Goal: Ask a question

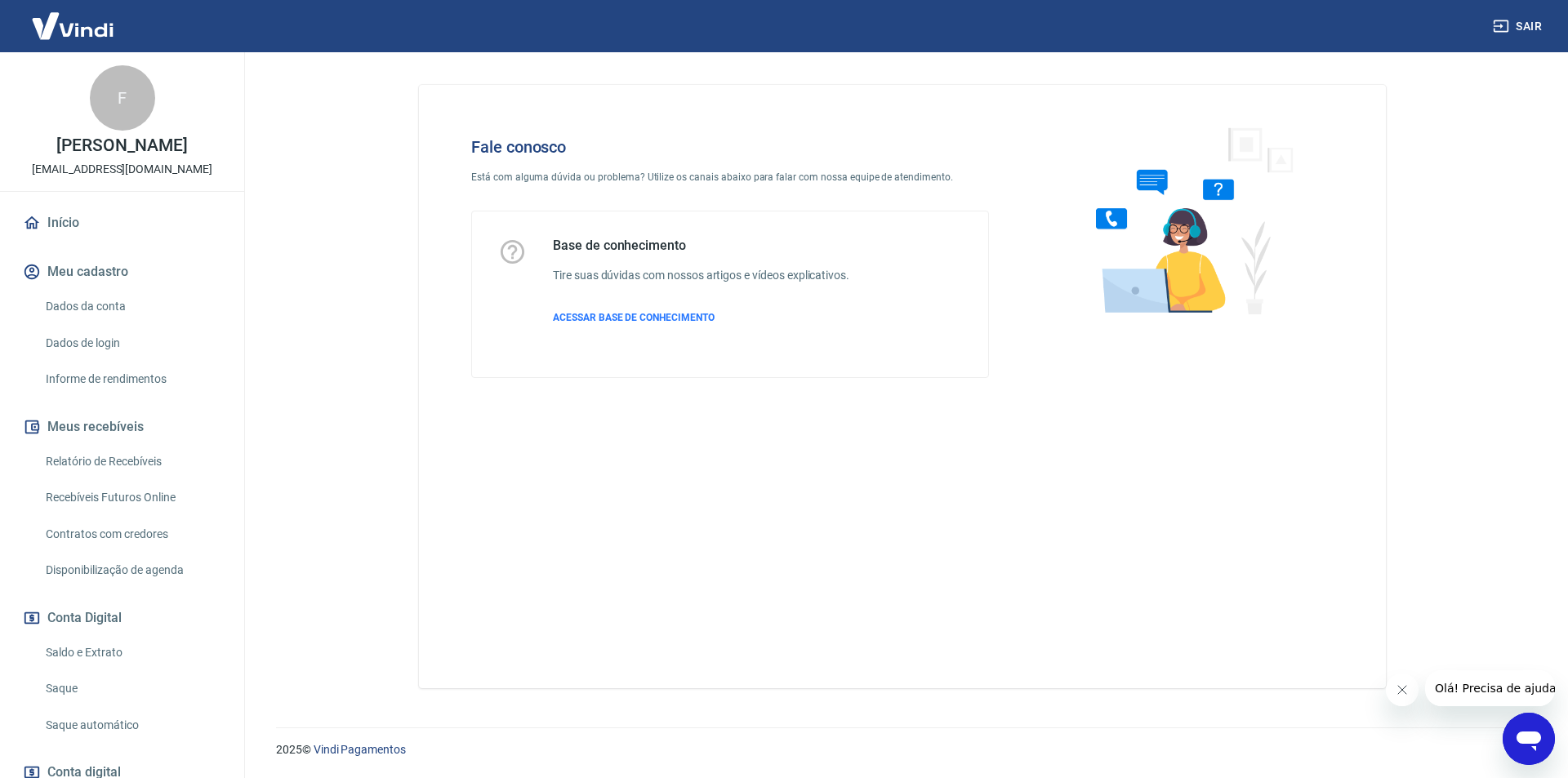
click at [1464, 696] on button "Olá! Precisa de ajuda?" at bounding box center [1497, 688] width 147 height 36
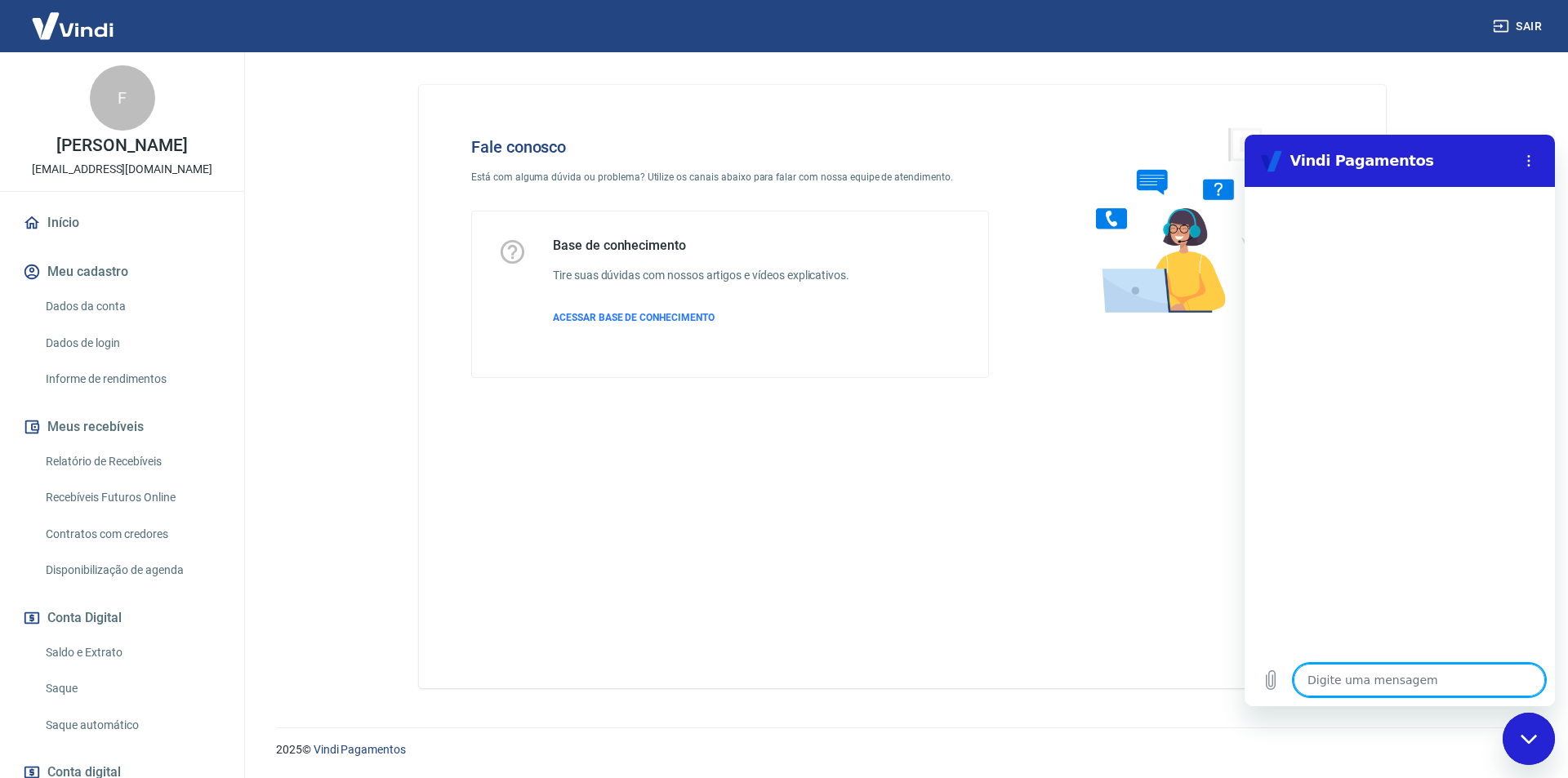
click at [1364, 680] on textarea at bounding box center [1419, 680] width 252 height 33
type textarea "a"
type textarea "x"
type textarea "at"
type textarea "x"
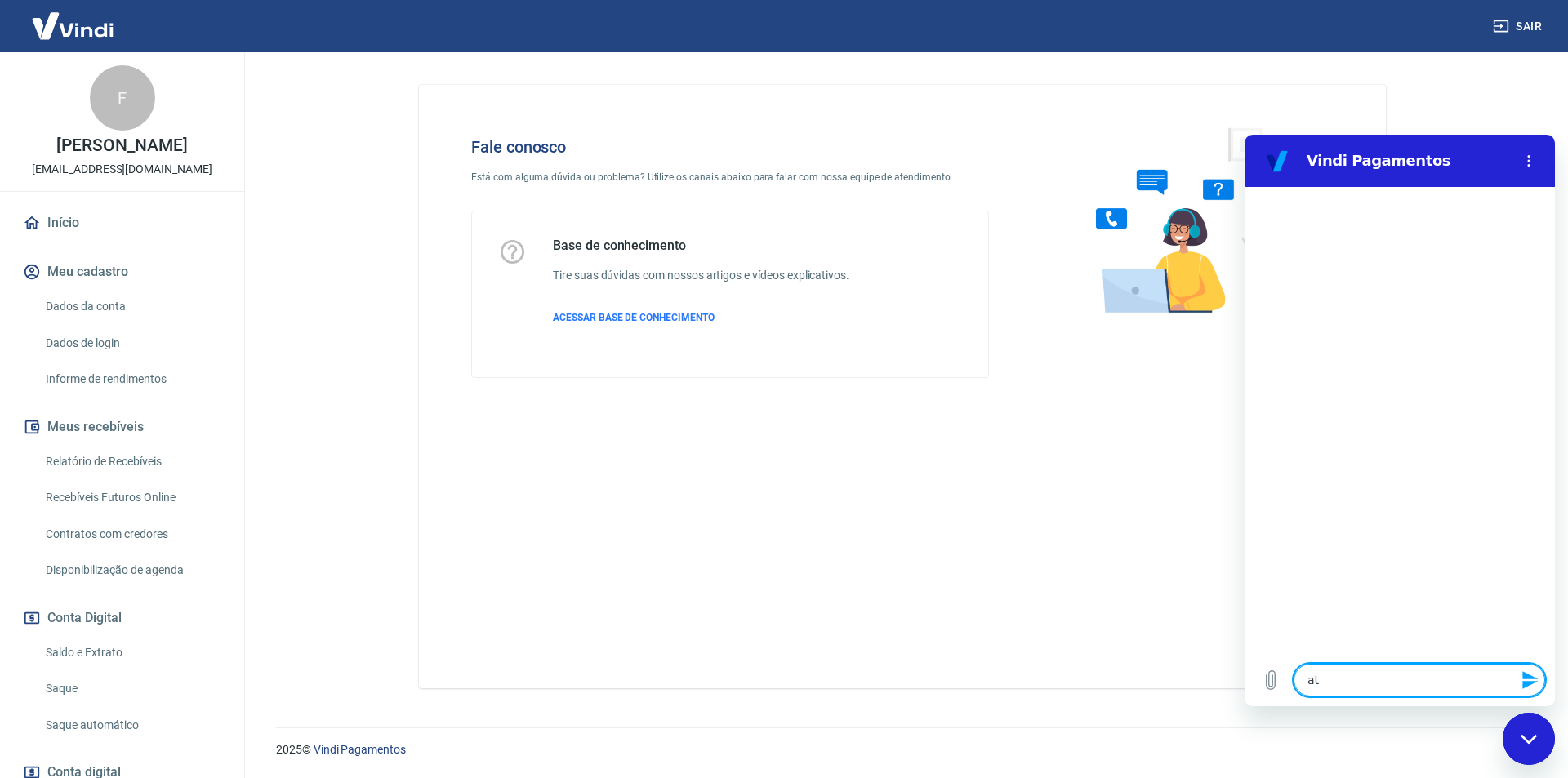
type textarea "ate"
type textarea "x"
type textarea "aten"
type textarea "x"
type textarea "atend"
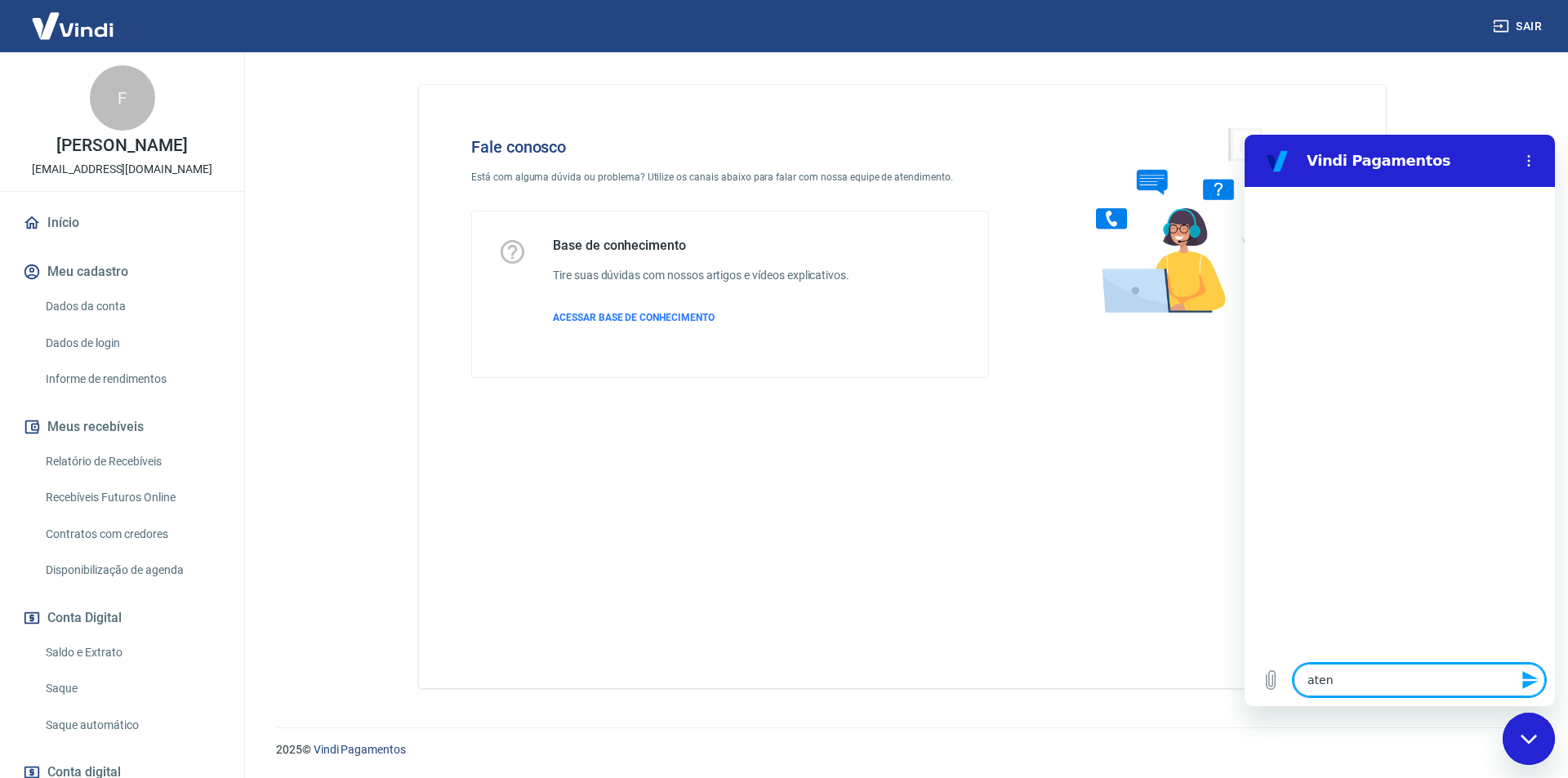
type textarea "x"
type textarea "atende"
type textarea "x"
type textarea "atendet"
type textarea "x"
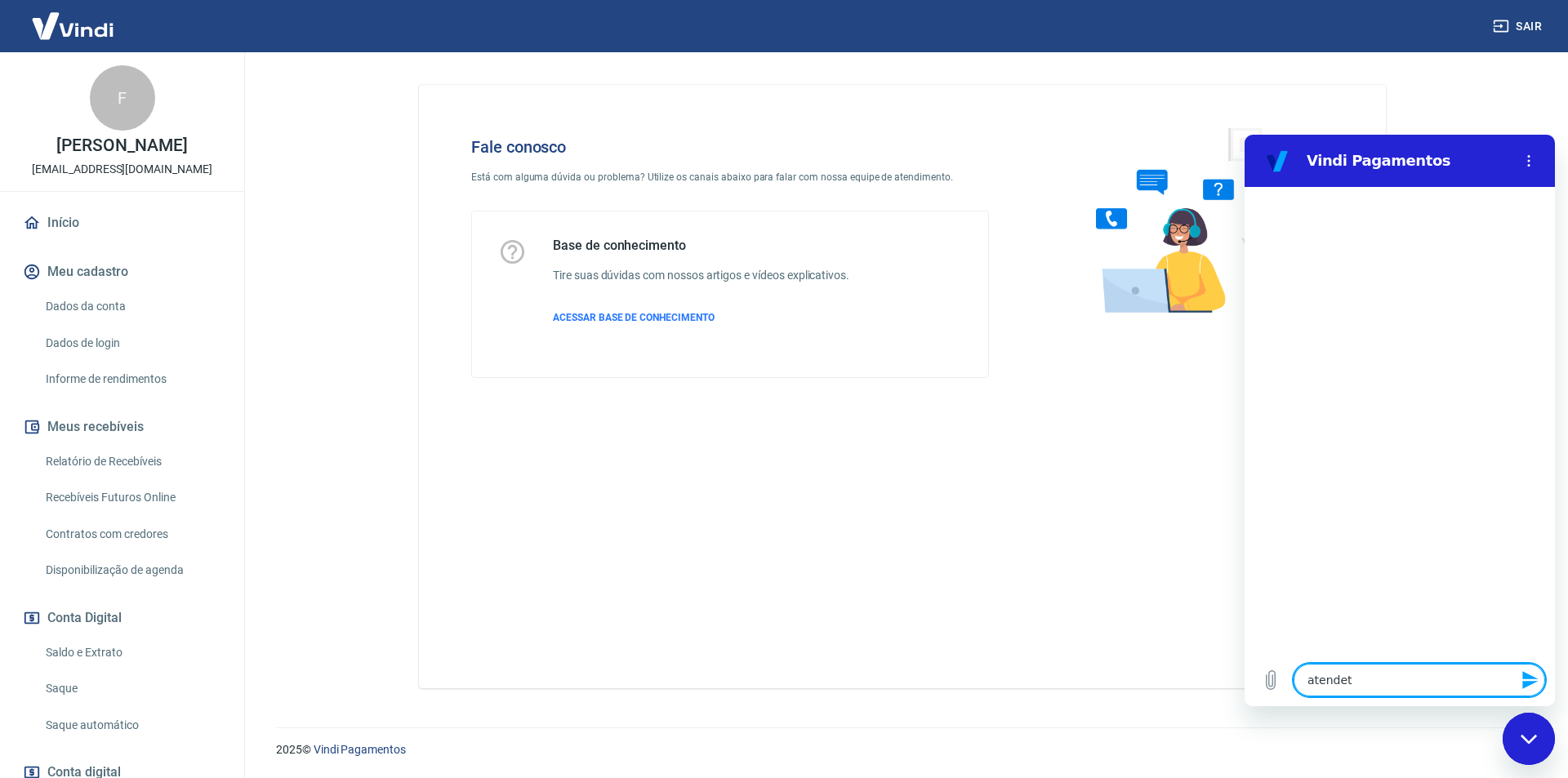
type textarea "atendete"
type textarea "x"
click at [1400, 682] on textarea at bounding box center [1419, 680] width 252 height 33
type textarea "x"
type textarea "P"
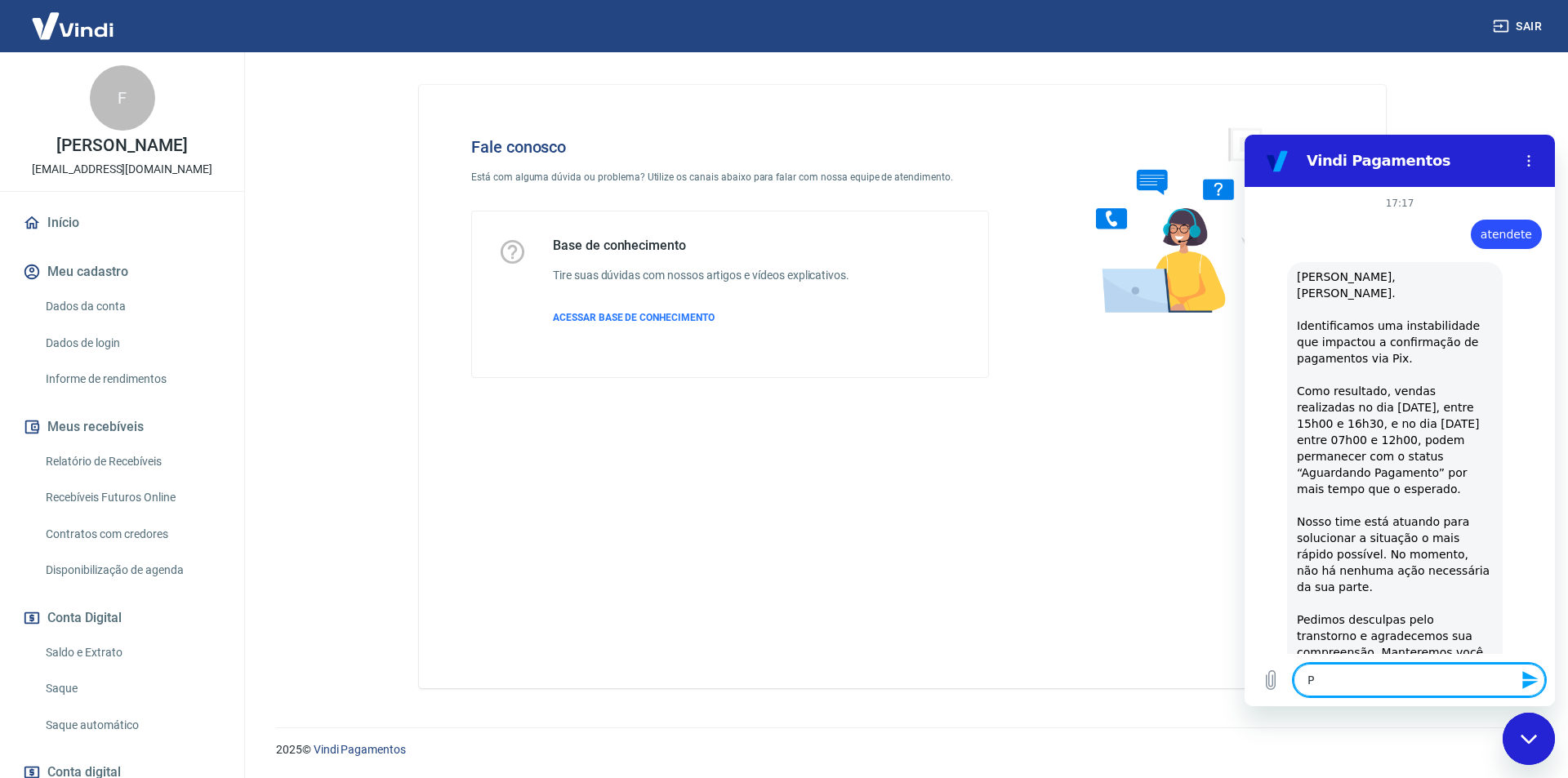
type textarea "x"
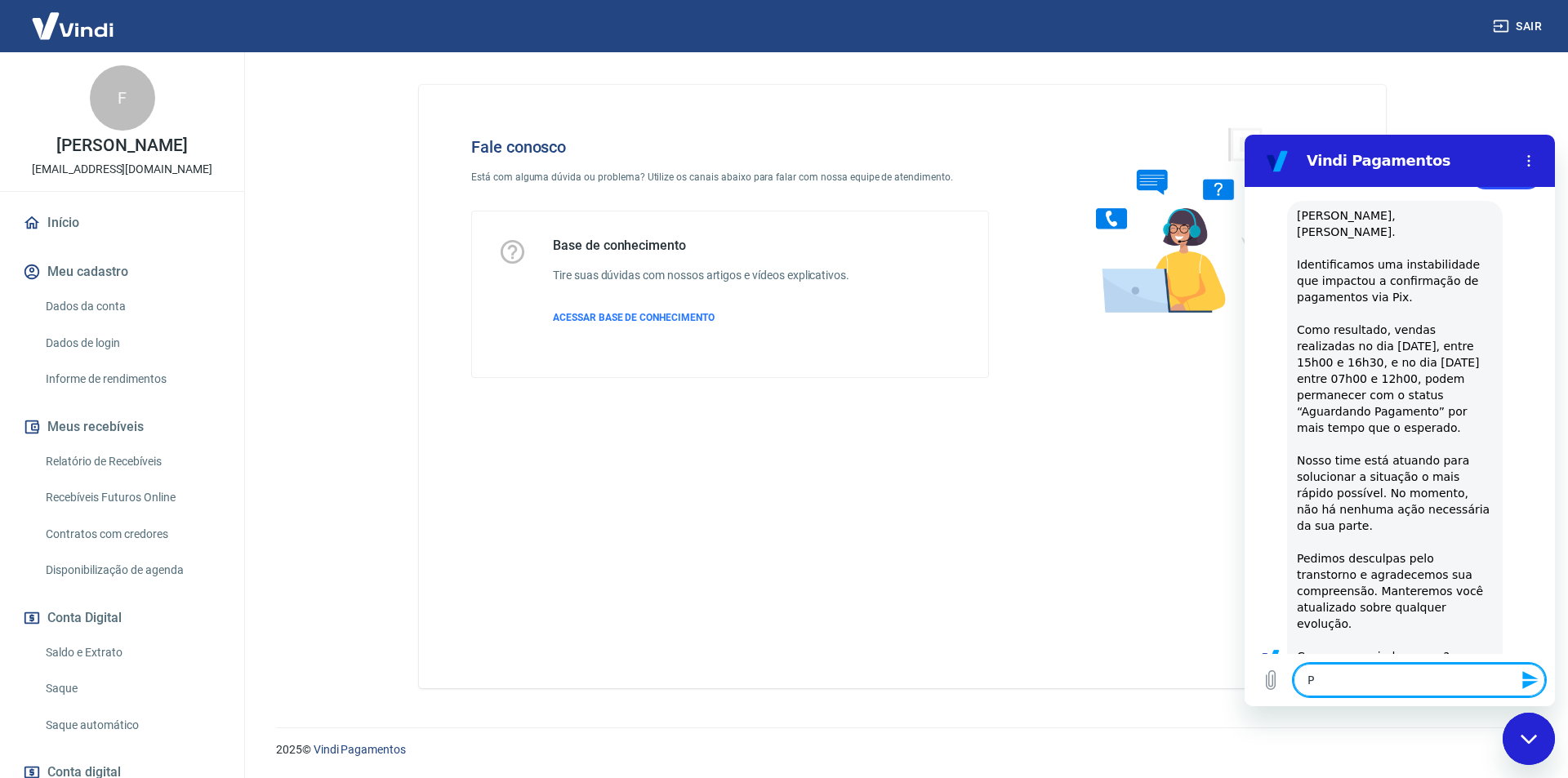
type textarea "Pr"
type textarea "x"
type textarea "Pre"
type textarea "x"
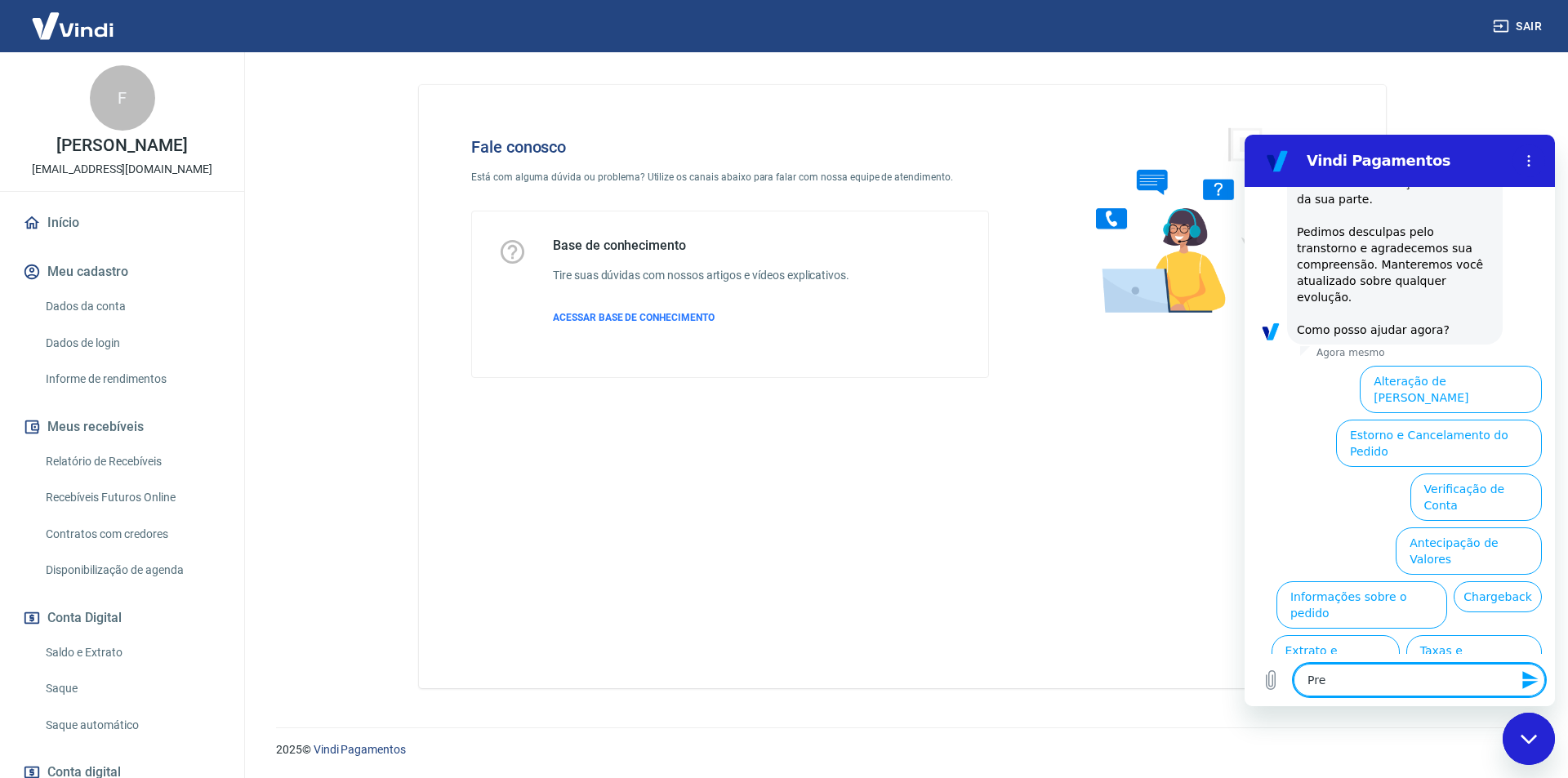
scroll to position [400, 0]
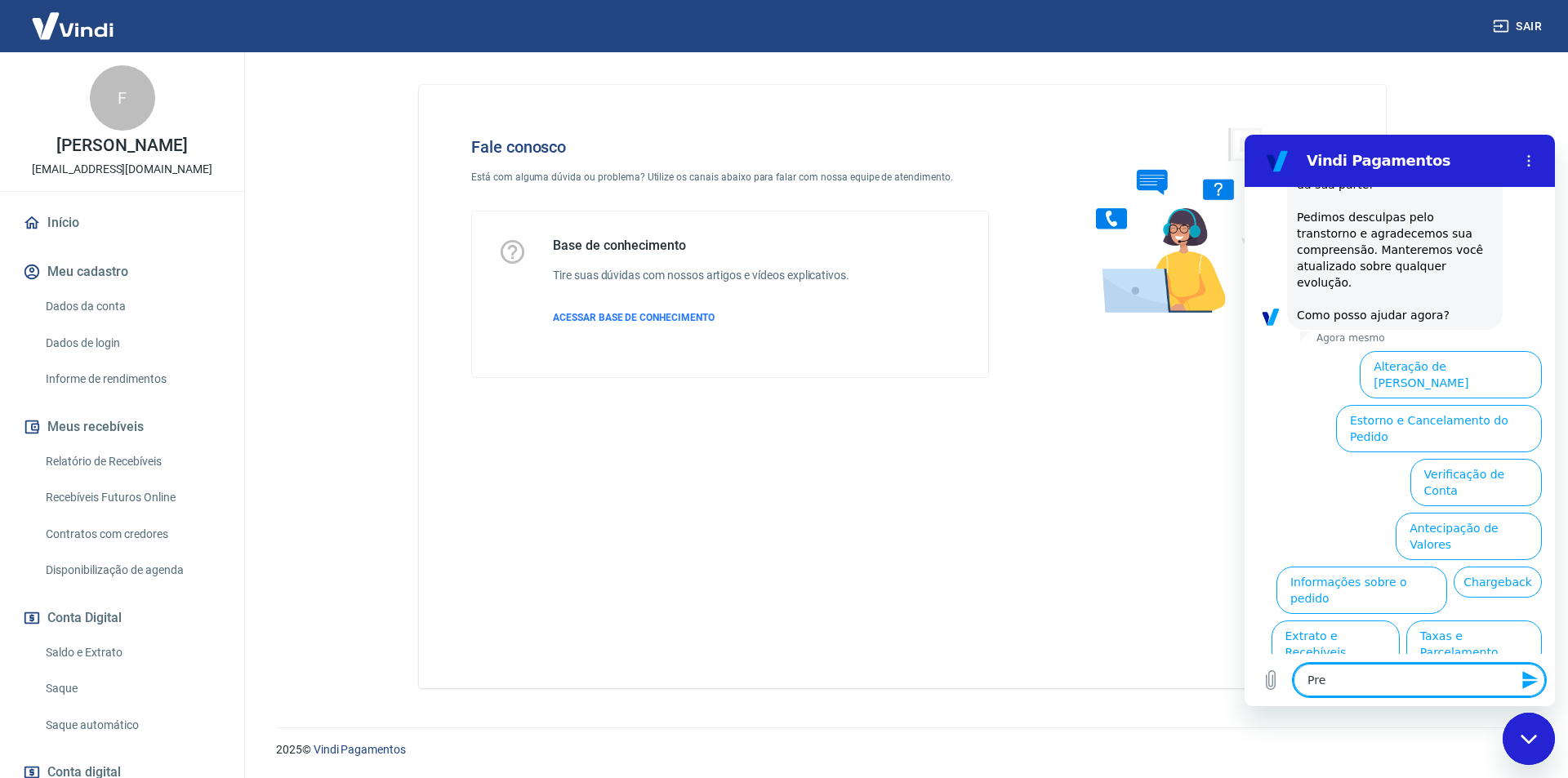
type textarea "Pr"
type textarea "x"
type textarea "P"
type textarea "x"
click at [1478, 404] on button "Estorno e Cancelamento do Pedido" at bounding box center [1438, 427] width 206 height 47
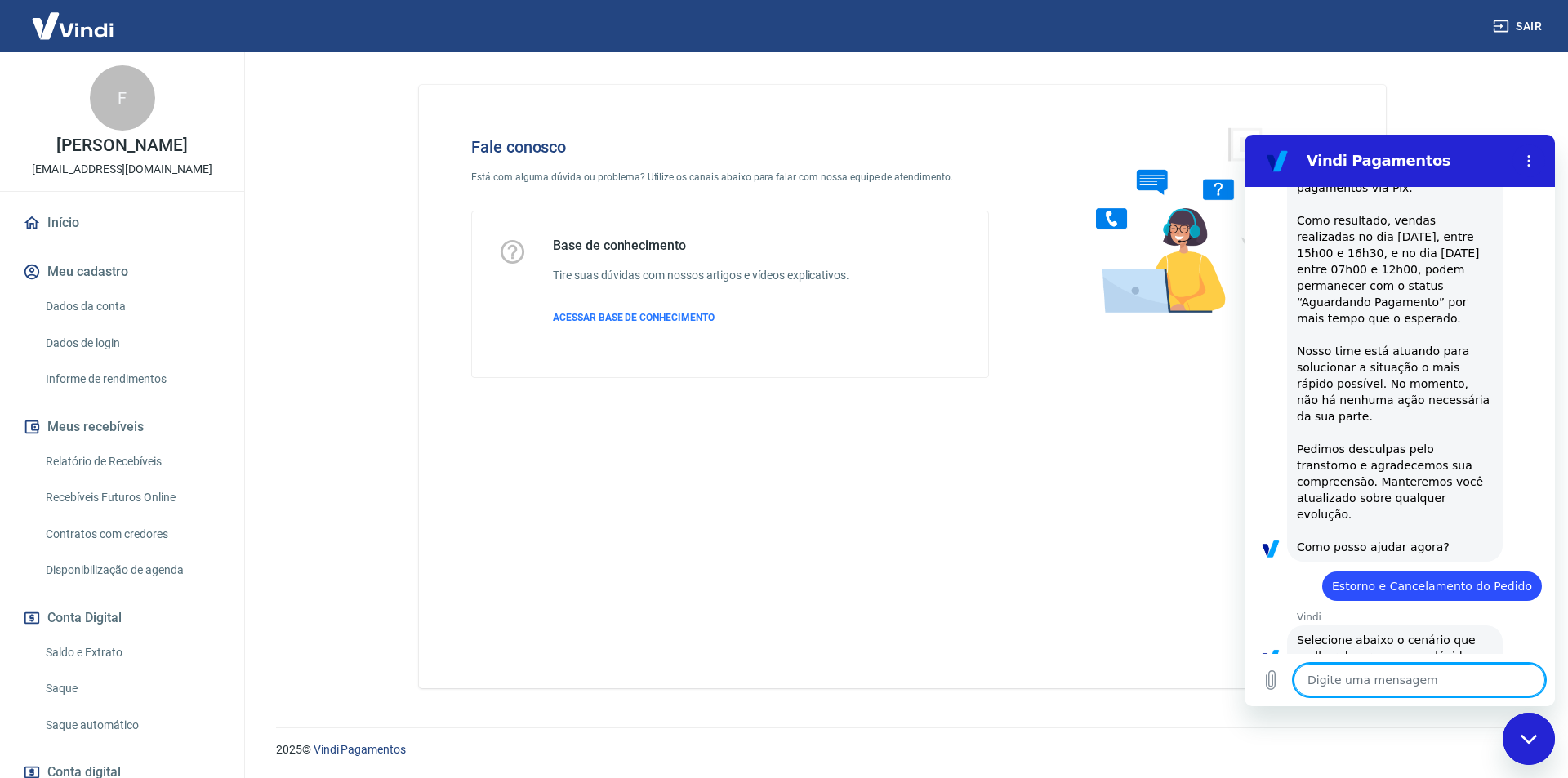
scroll to position [463, 0]
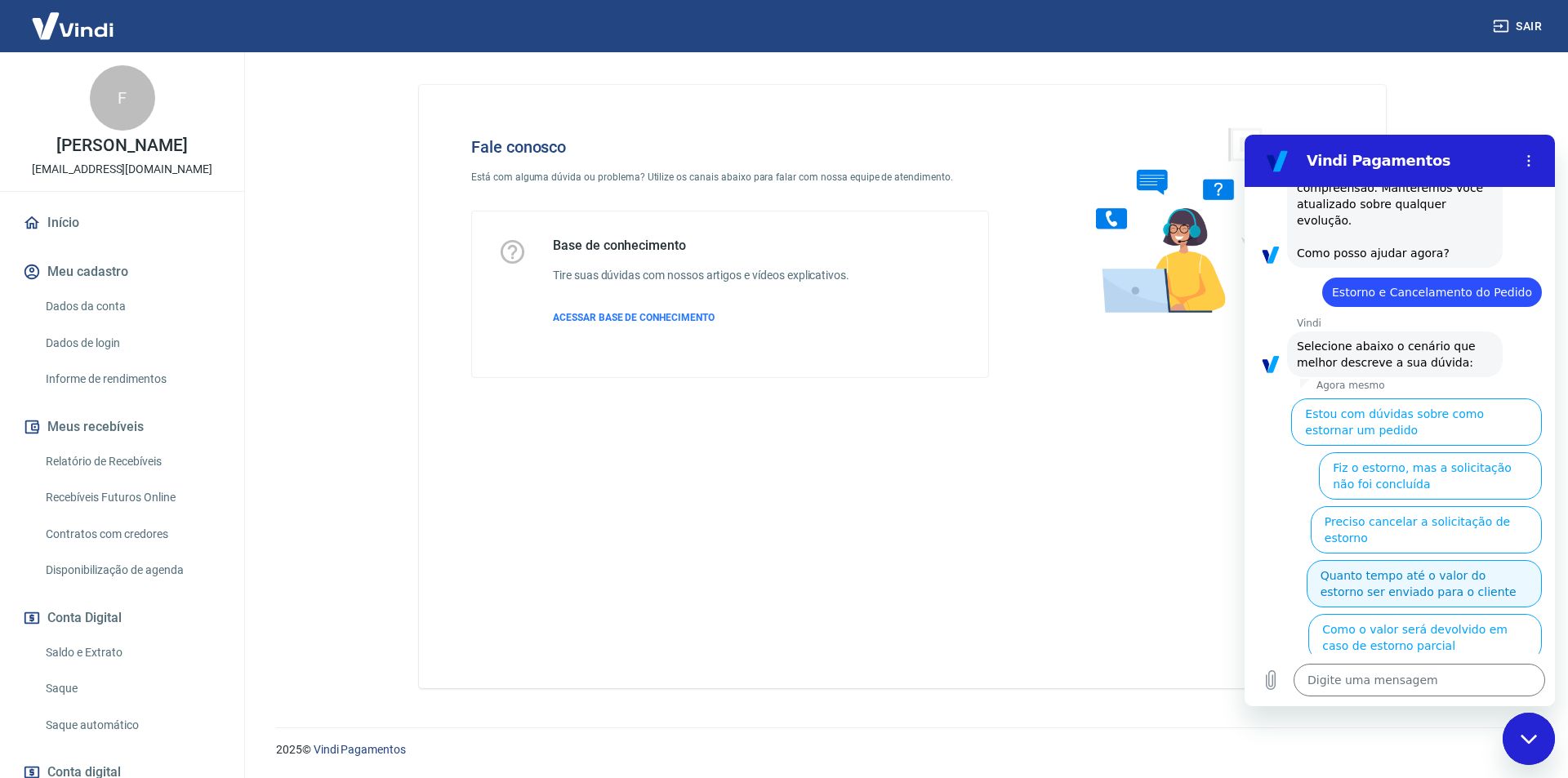
click at [1345, 560] on button "Quanto tempo até o valor do estorno ser enviado para o cliente" at bounding box center [1423, 583] width 235 height 47
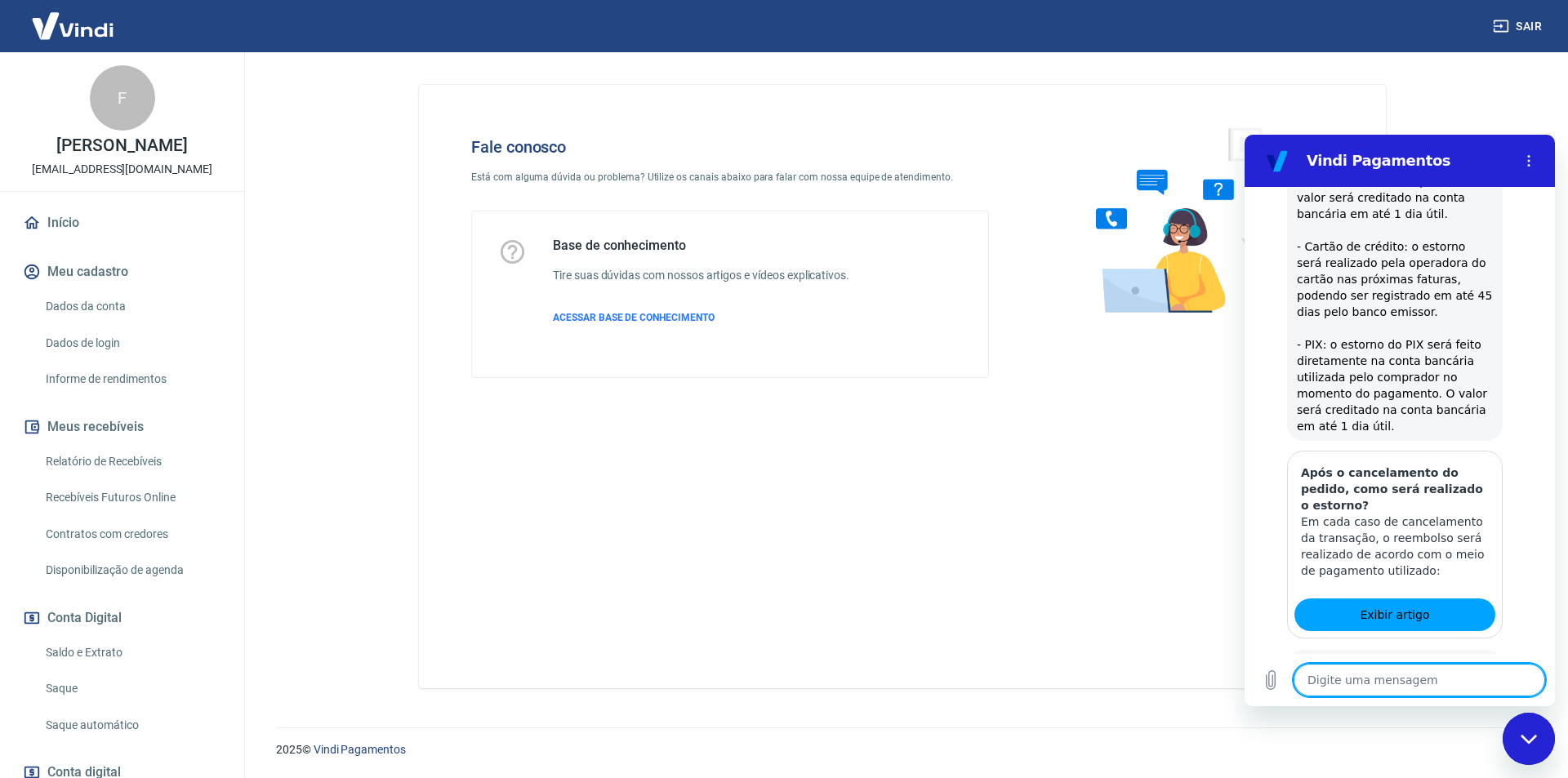
scroll to position [724, 0]
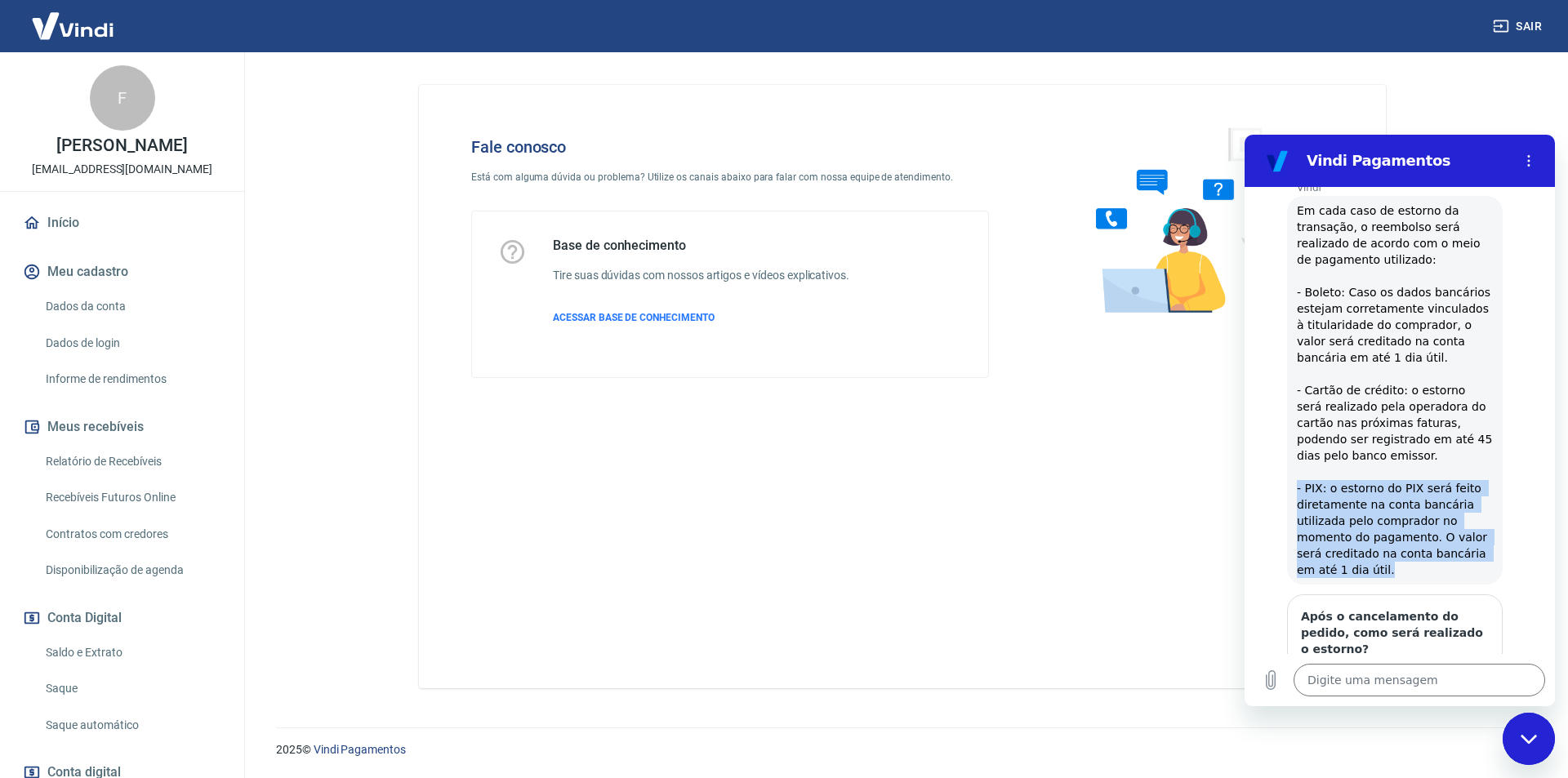
drag, startPoint x: 1295, startPoint y: 454, endPoint x: 1362, endPoint y: 543, distance: 111.4
click at [1362, 543] on div "Vindi diz: Em cada caso de estorno da transação, o reembolso será realizado de …" at bounding box center [1394, 389] width 216 height 389
copy span "- PIX: o estorno do PIX será feito diretamente na conta bancária utilizada pelo…"
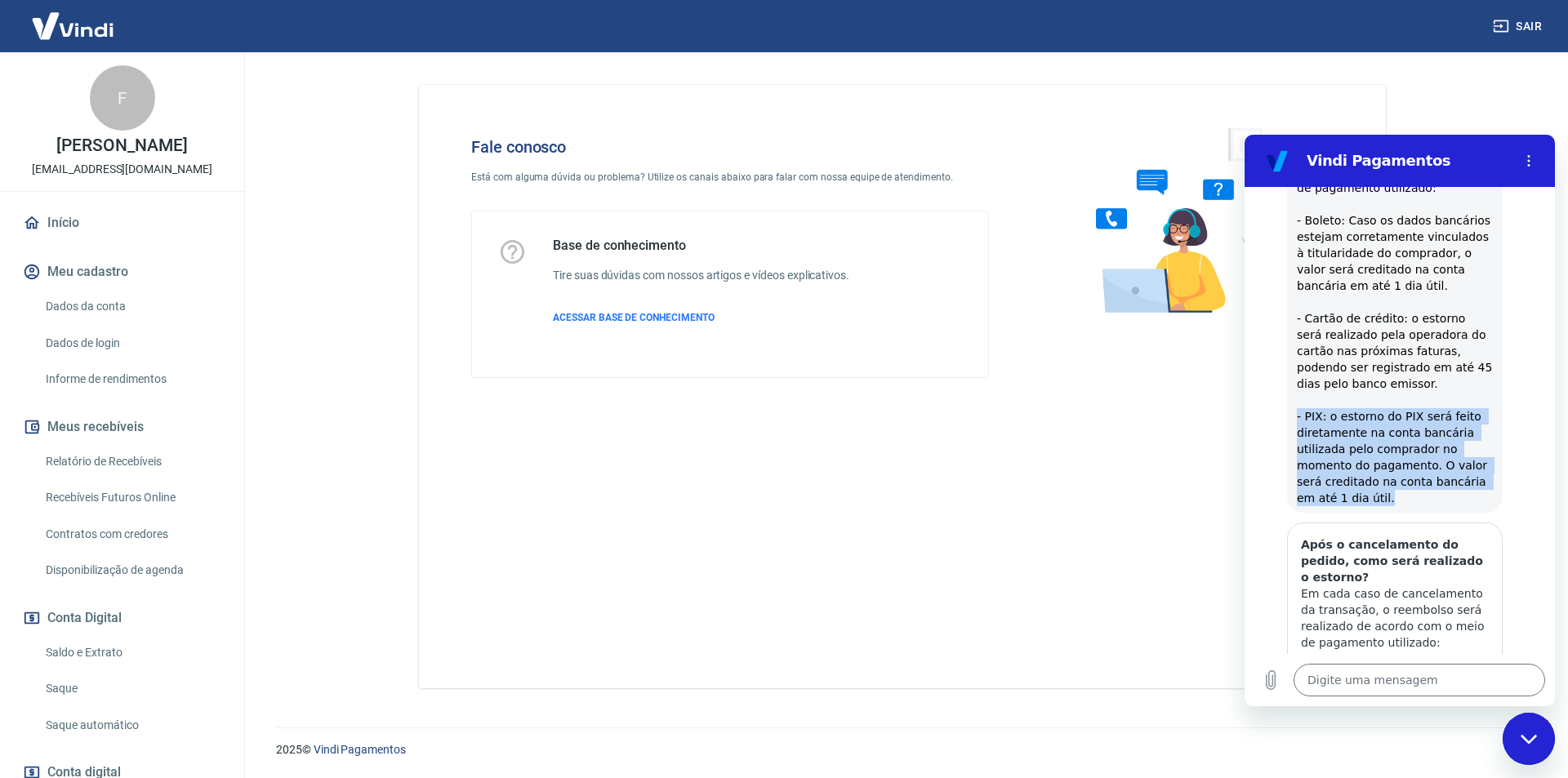
scroll to position [917, 0]
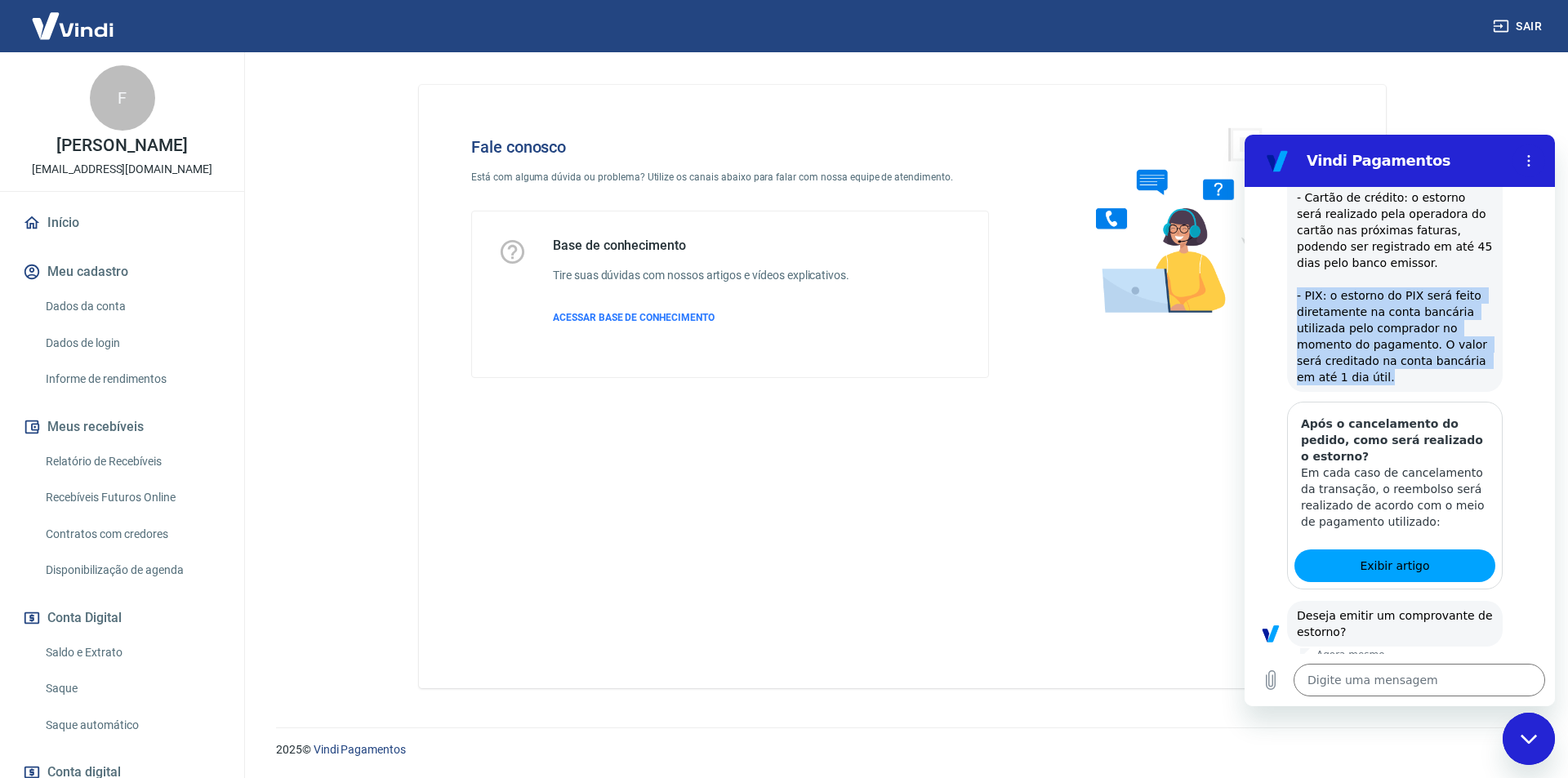
click at [1515, 668] on button "Não" at bounding box center [1517, 683] width 50 height 31
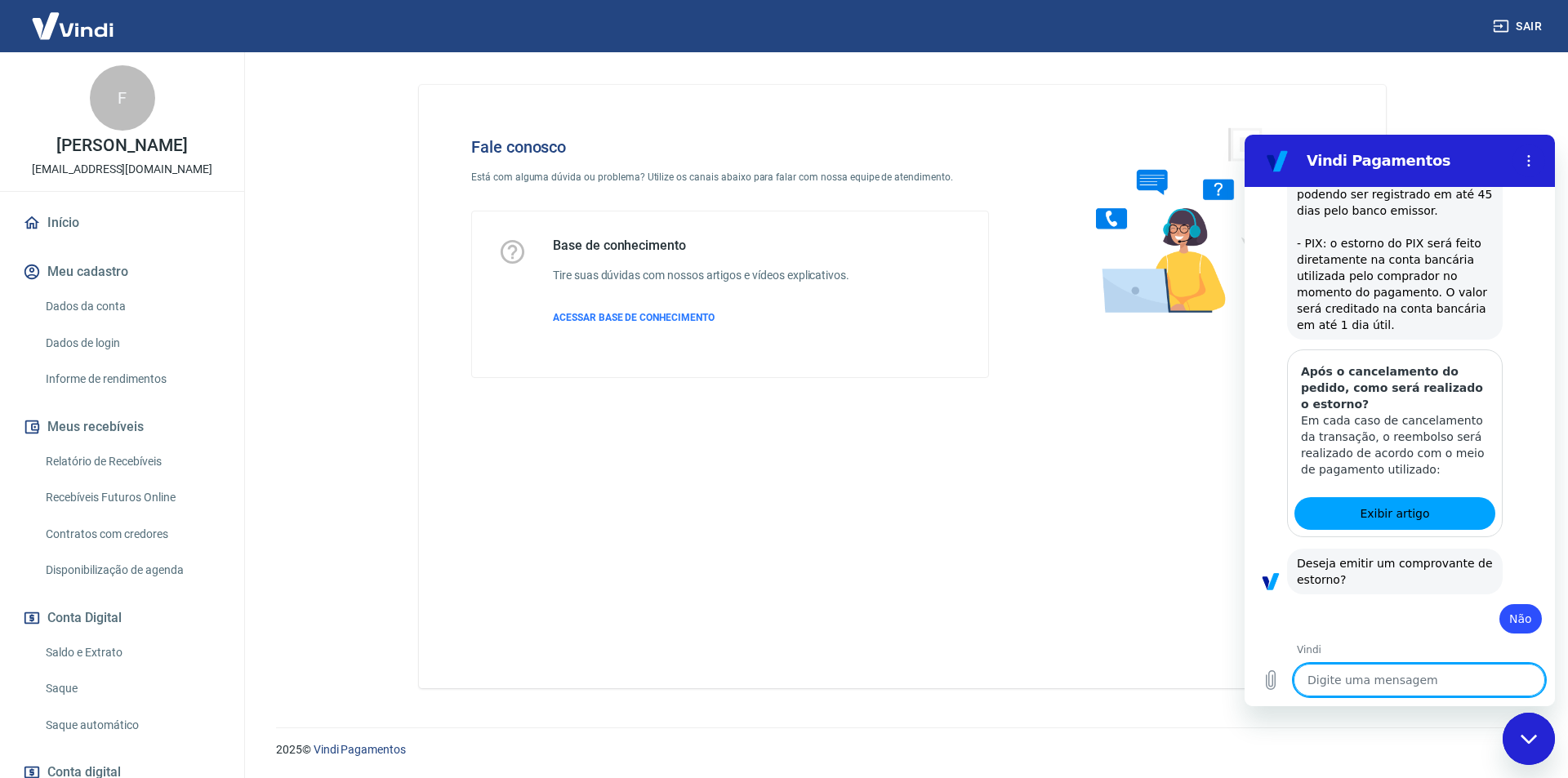
scroll to position [1010, 0]
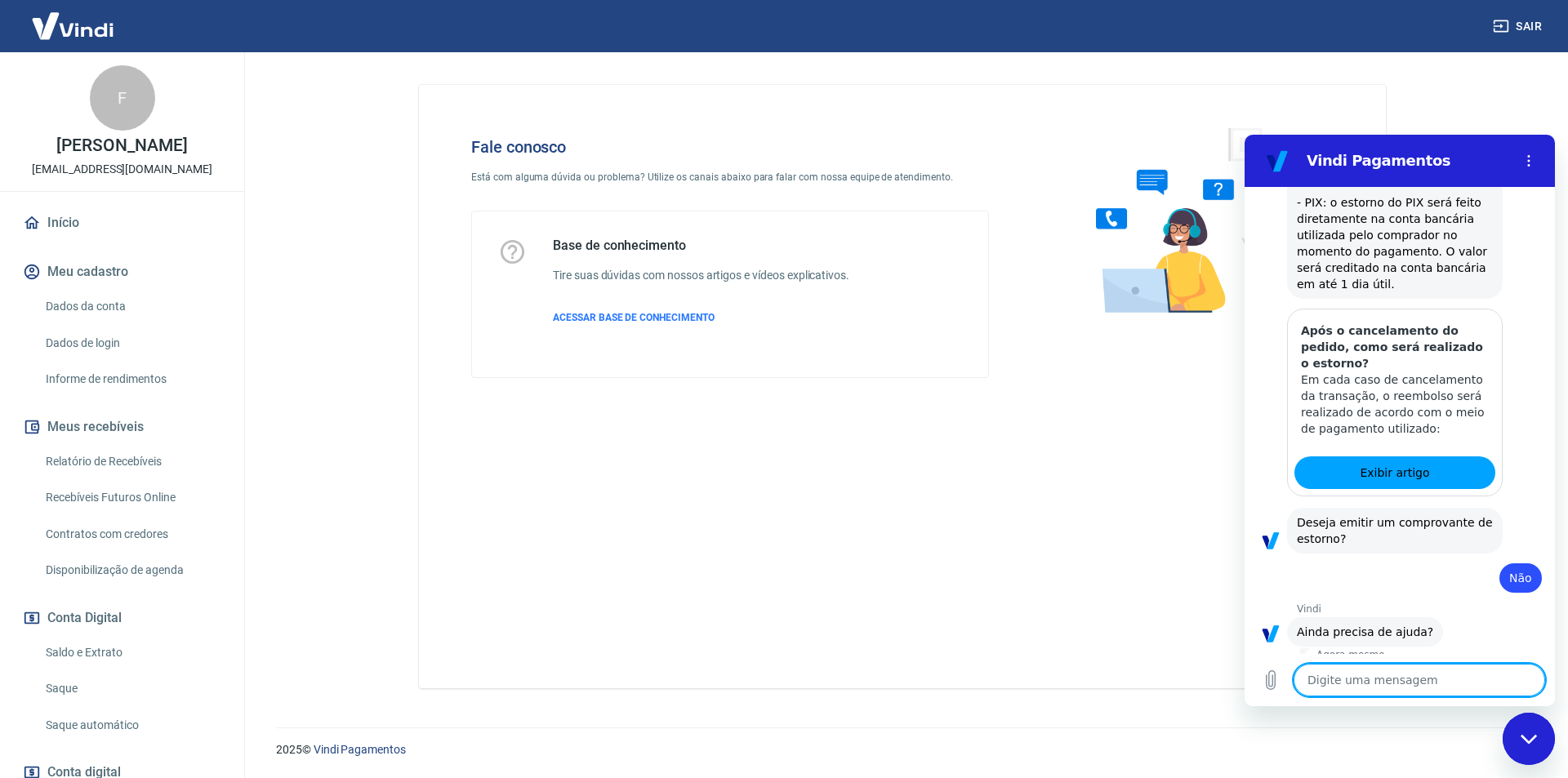
click at [1446, 668] on button "Sim" at bounding box center [1461, 683] width 47 height 31
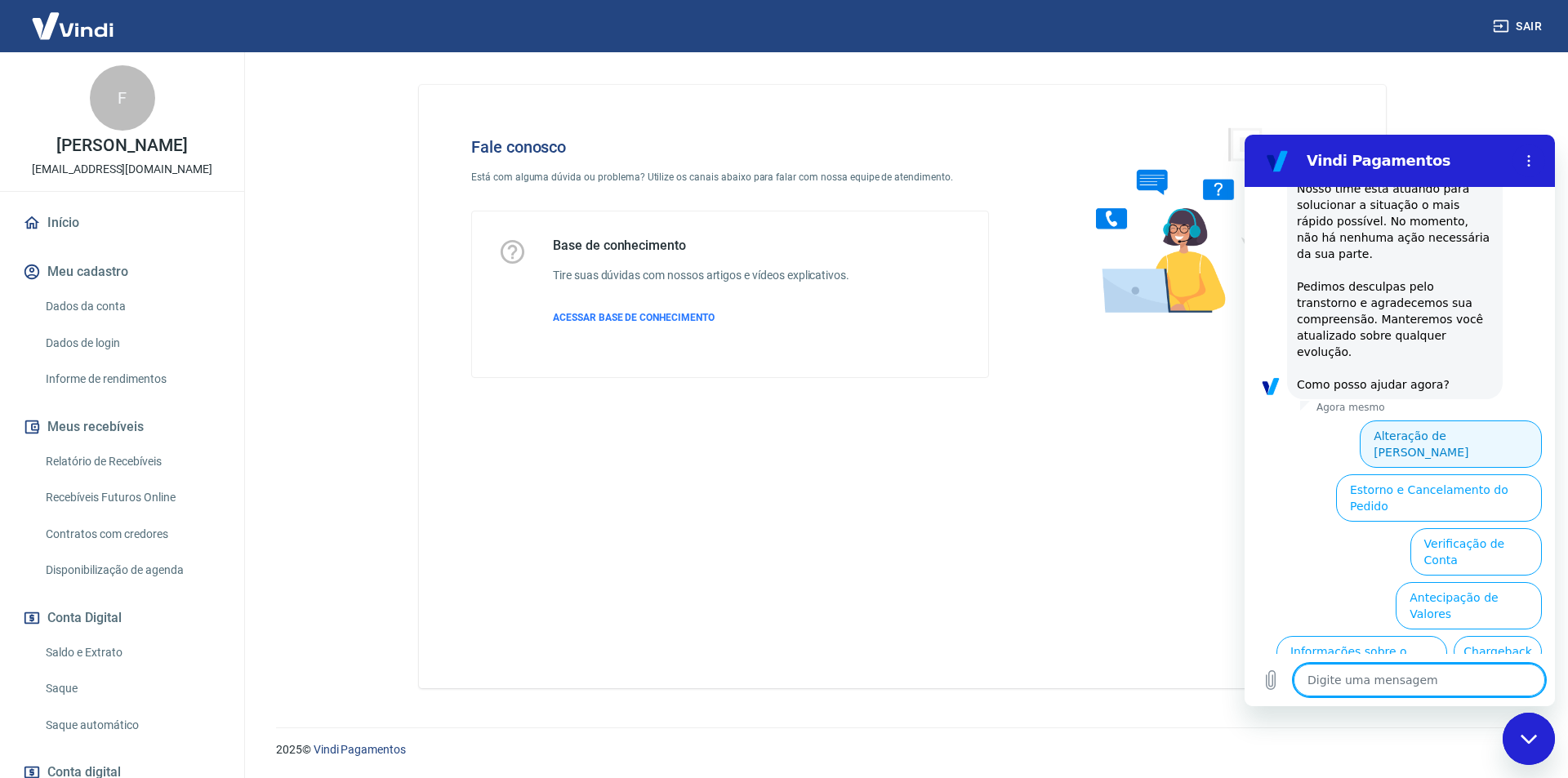
scroll to position [1812, 0]
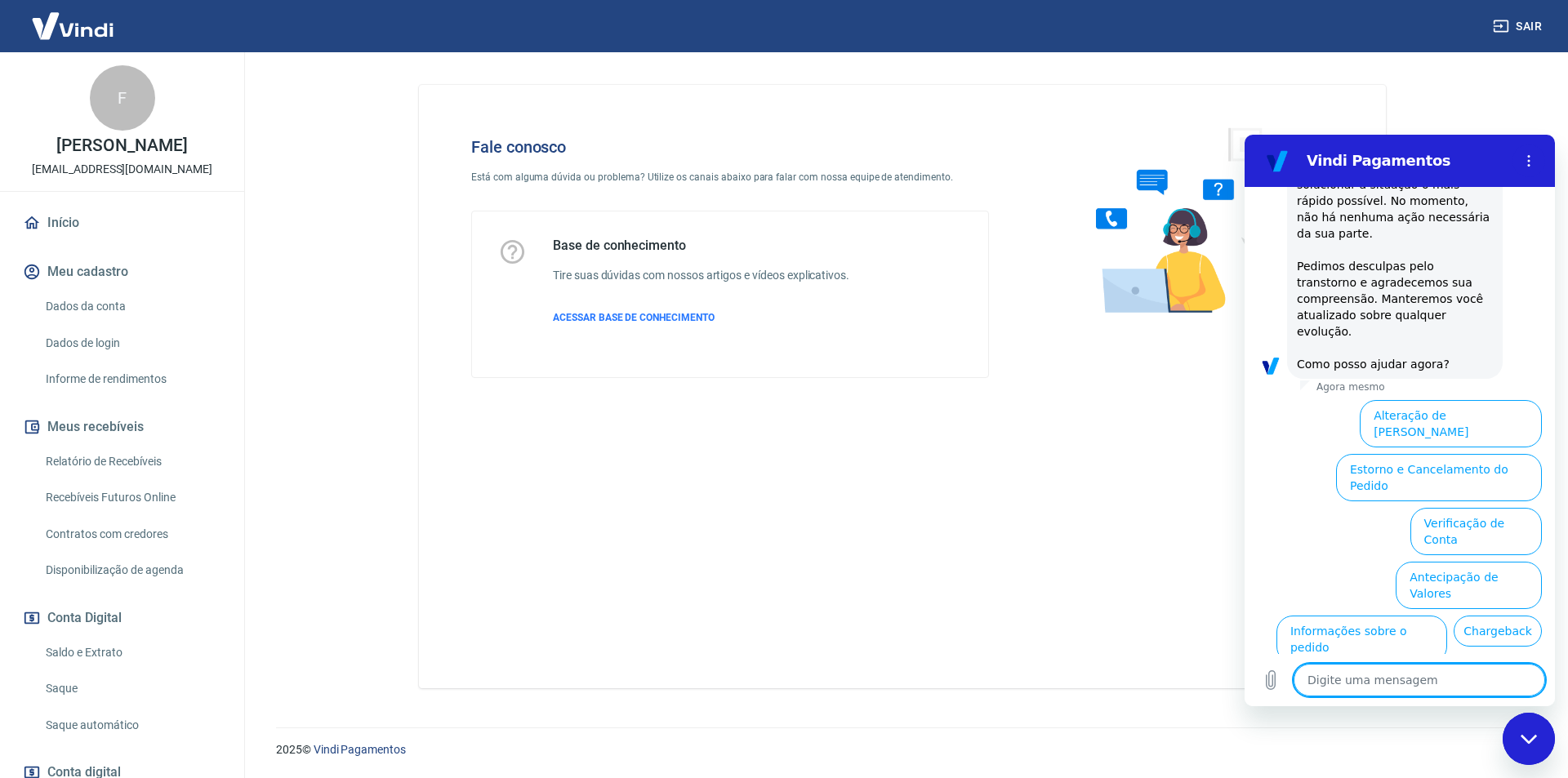
click at [1413, 454] on button "Estorno e Cancelamento do Pedido" at bounding box center [1438, 477] width 206 height 47
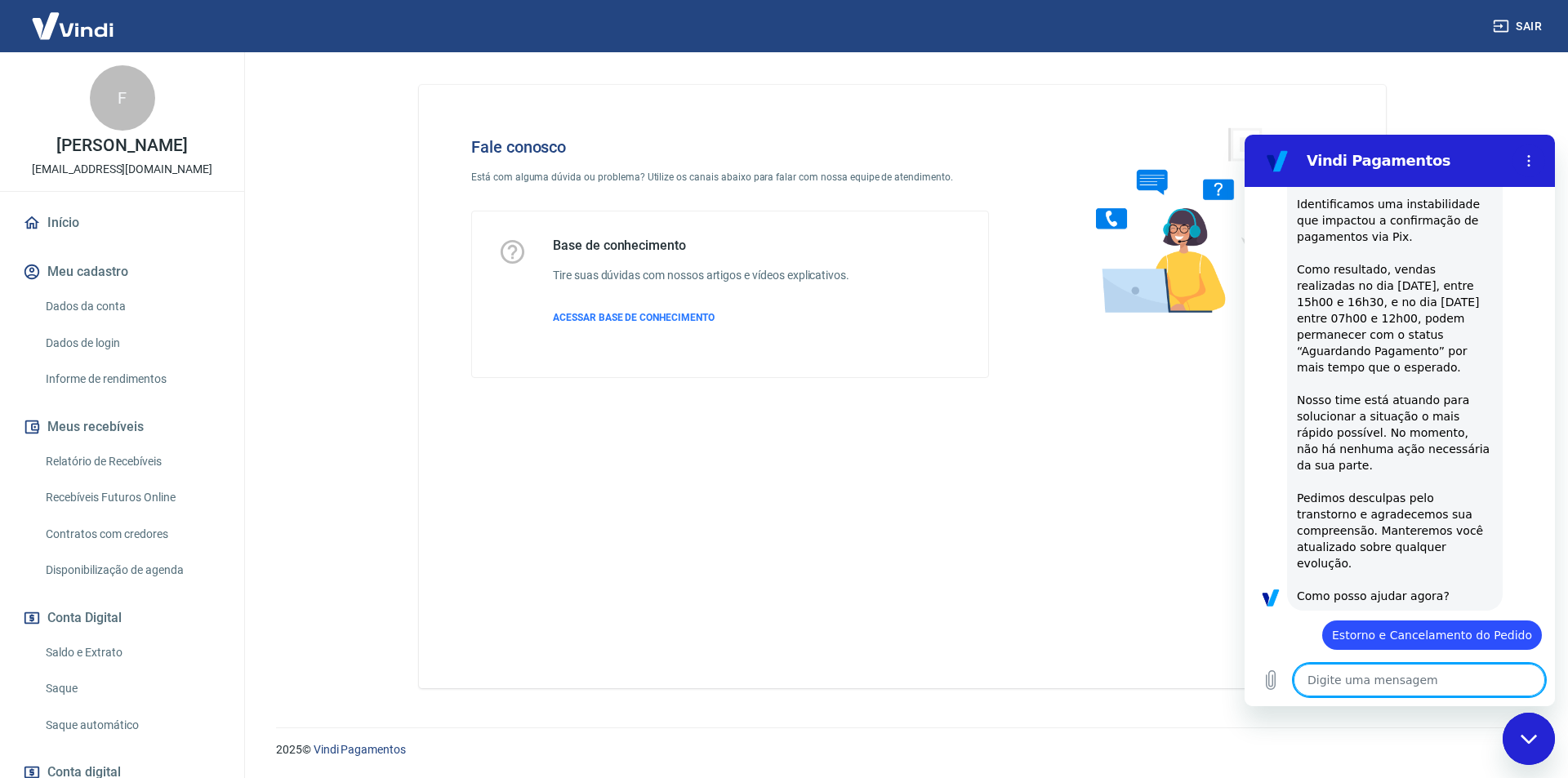
scroll to position [1874, 0]
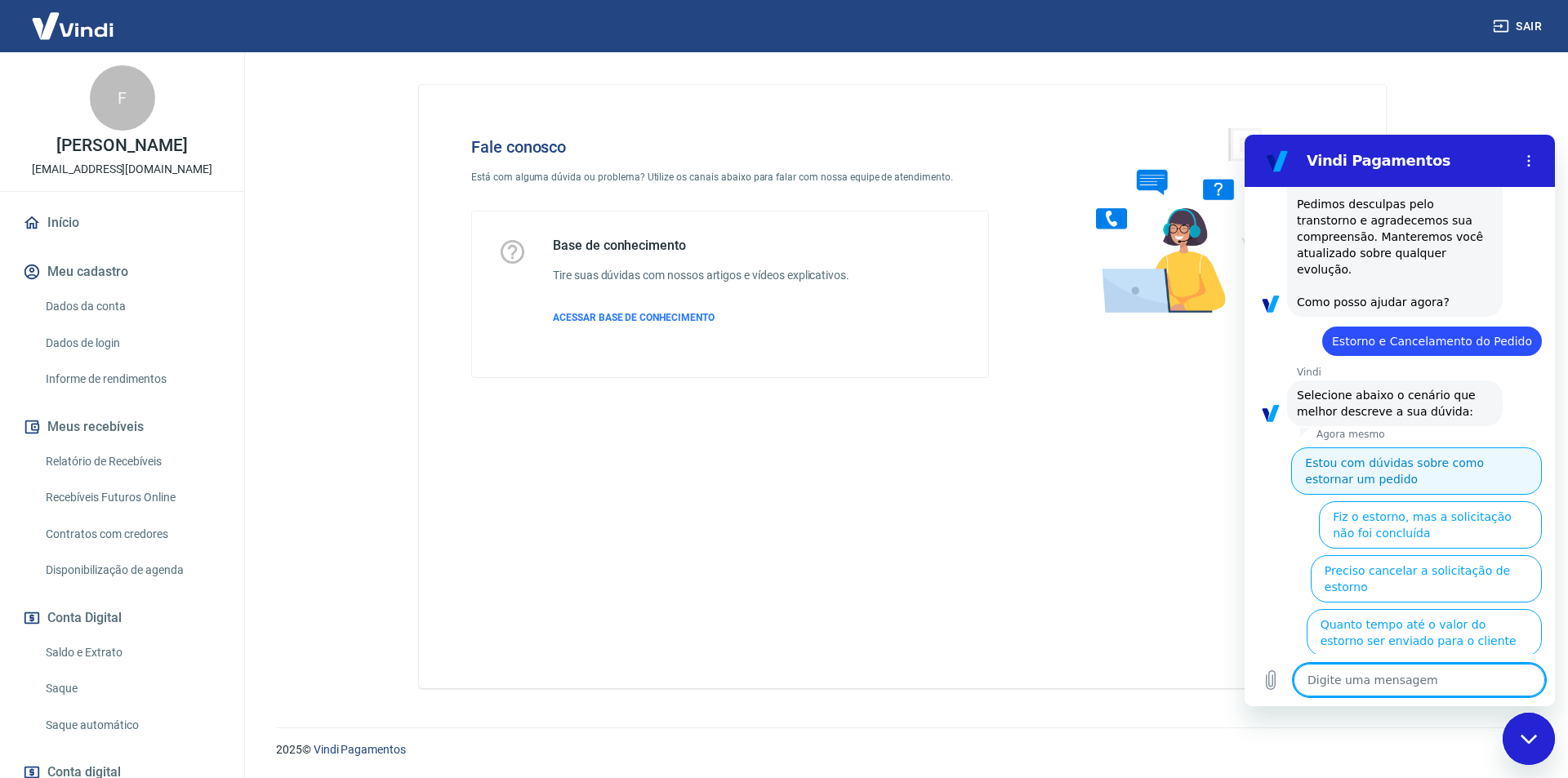
click at [1344, 447] on button "Estou com dúvidas sobre como estornar um pedido" at bounding box center [1415, 470] width 251 height 47
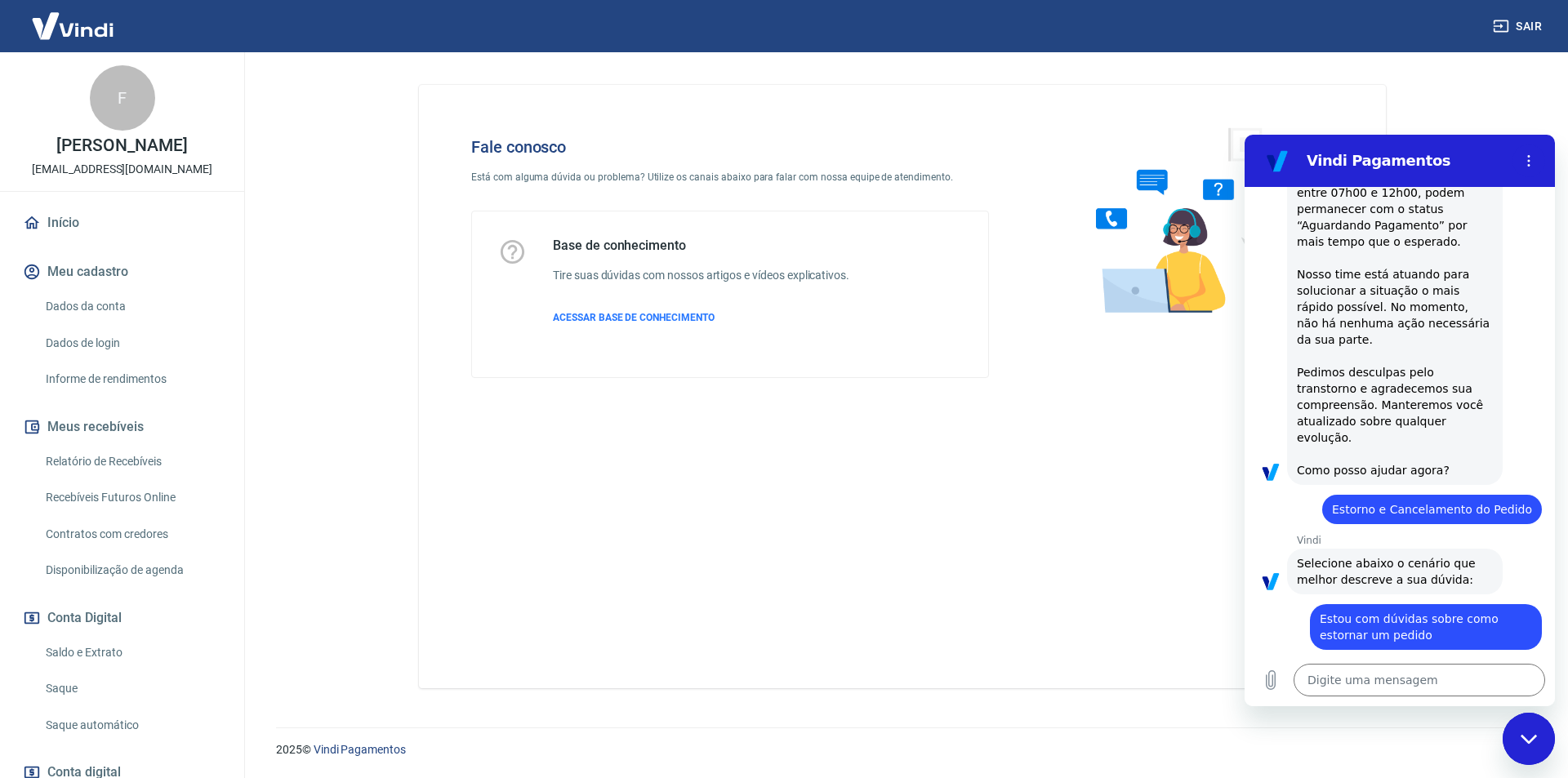
scroll to position [1822, 0]
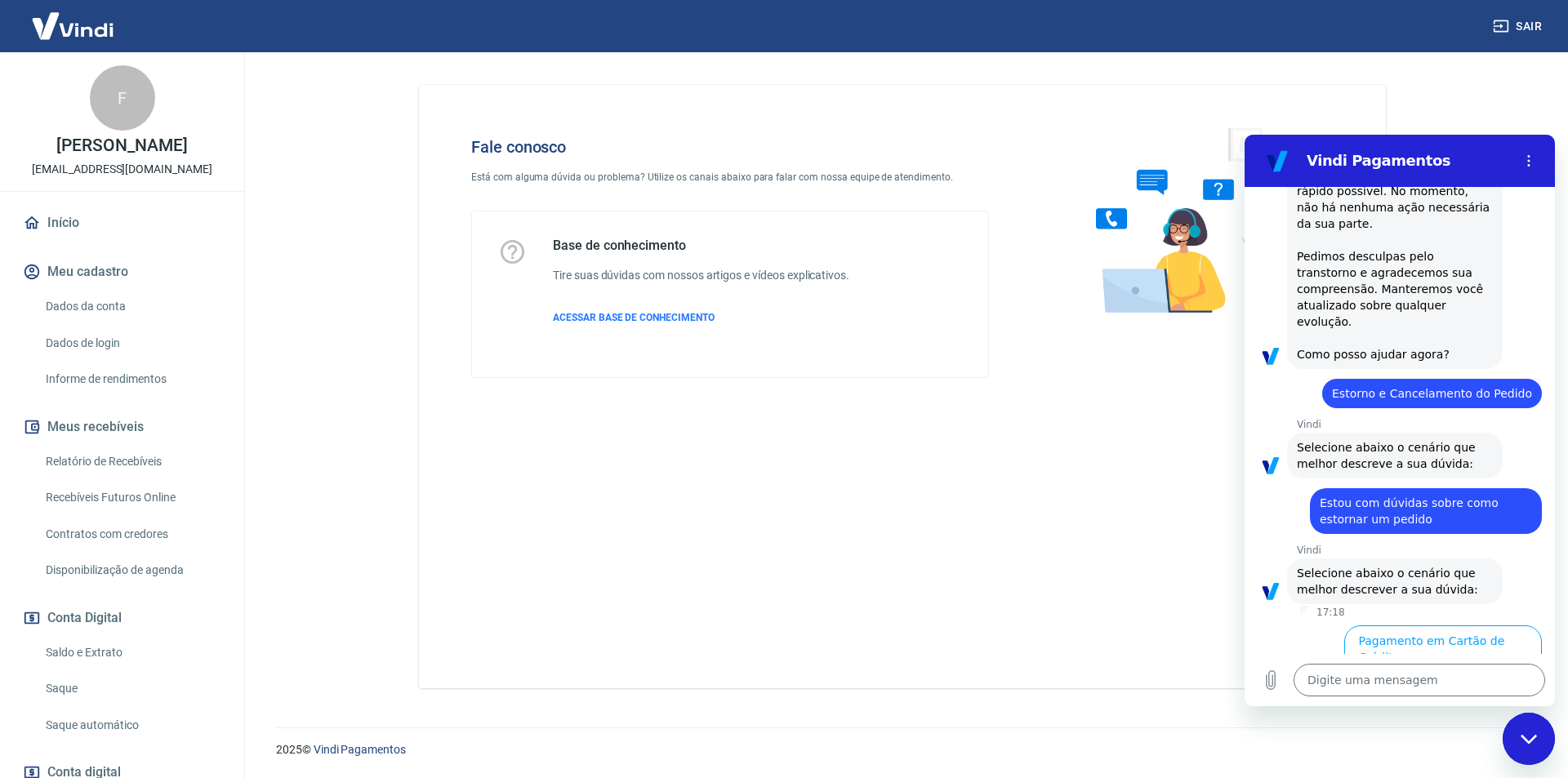
type textarea "x"
